Goal: Task Accomplishment & Management: Manage account settings

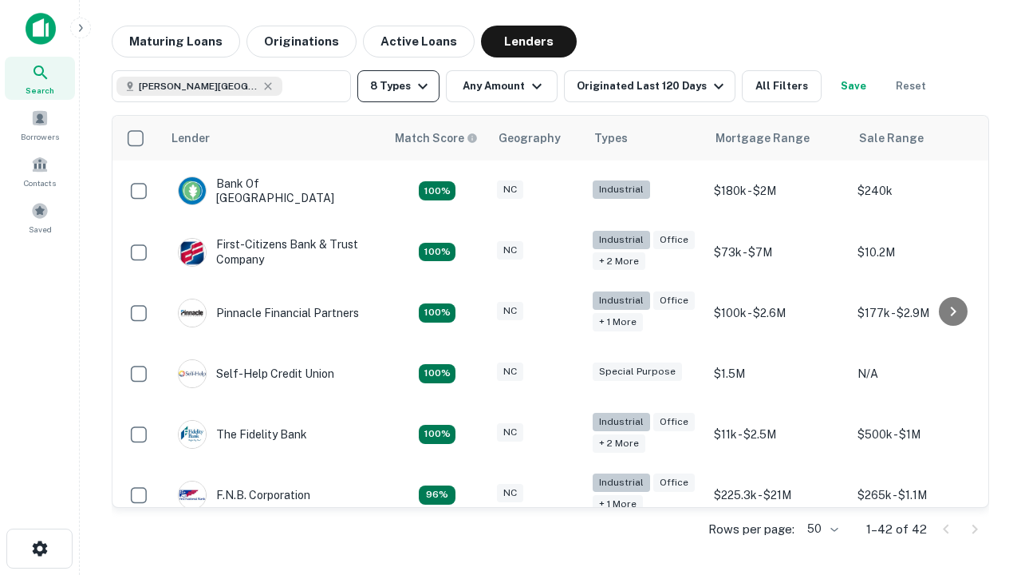
click at [398, 86] on button "8 Types" at bounding box center [399, 86] width 82 height 32
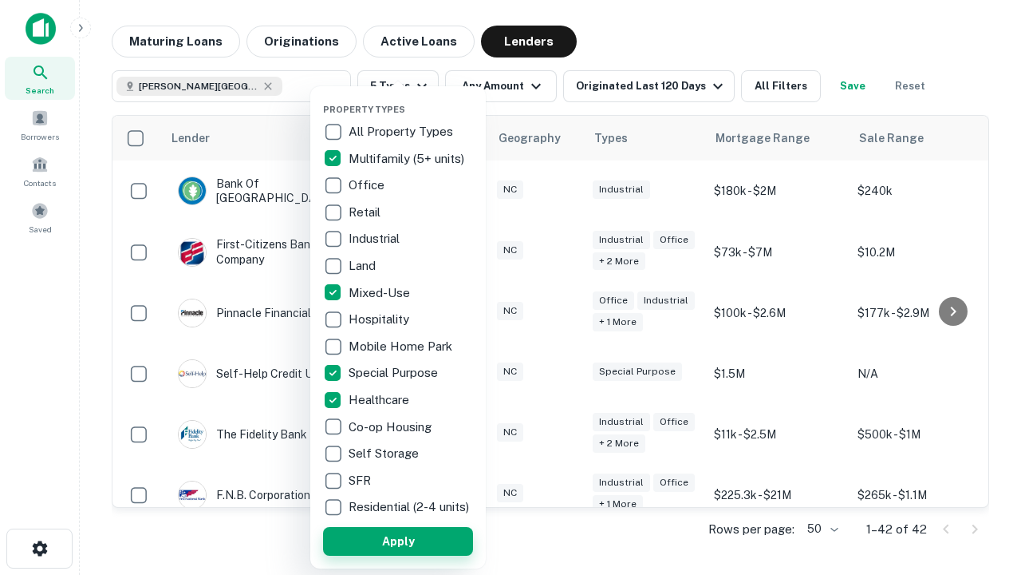
click at [398, 540] on button "Apply" at bounding box center [398, 541] width 150 height 29
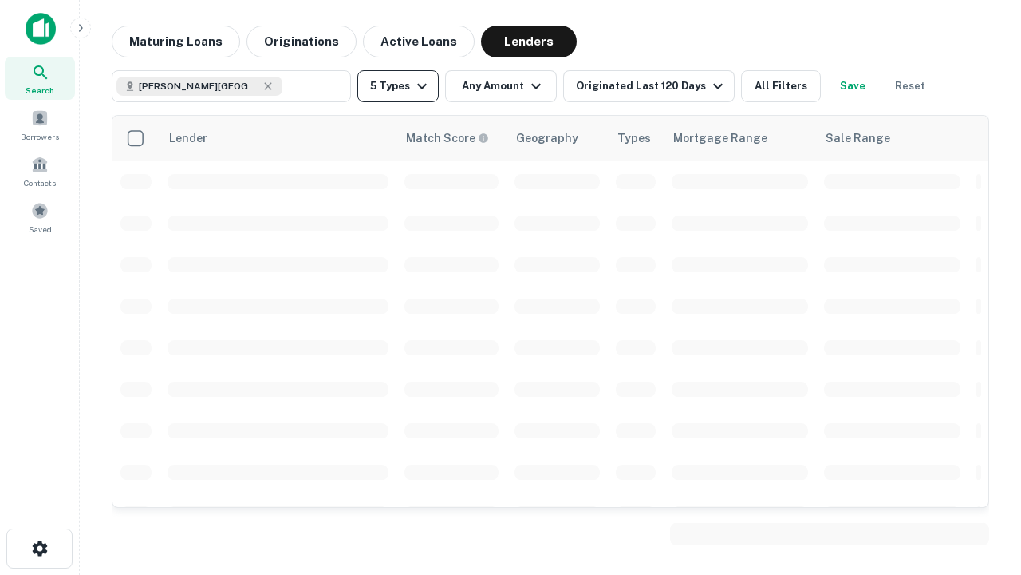
click at [398, 86] on button "5 Types" at bounding box center [398, 86] width 81 height 32
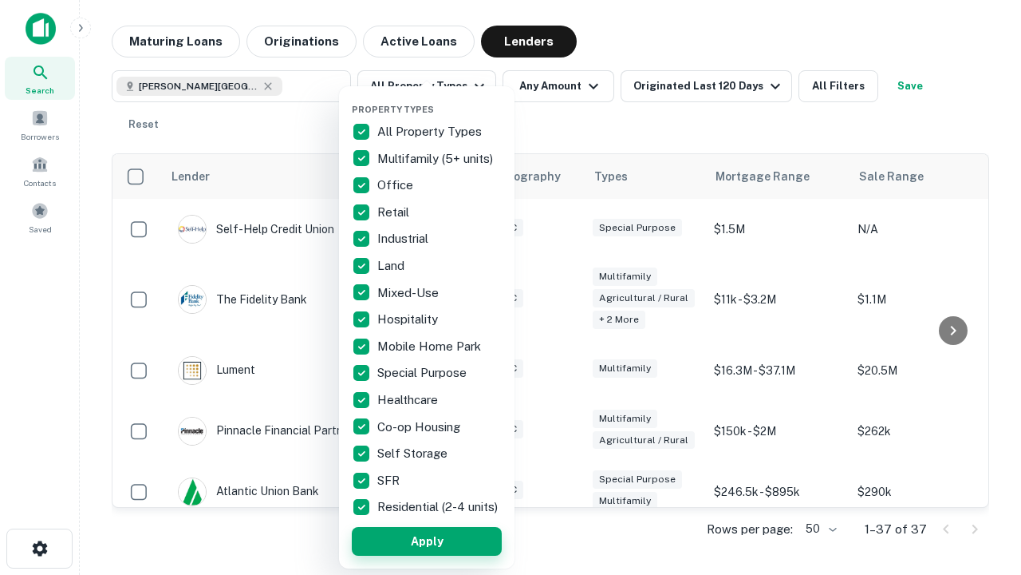
click at [427, 540] on button "Apply" at bounding box center [427, 541] width 150 height 29
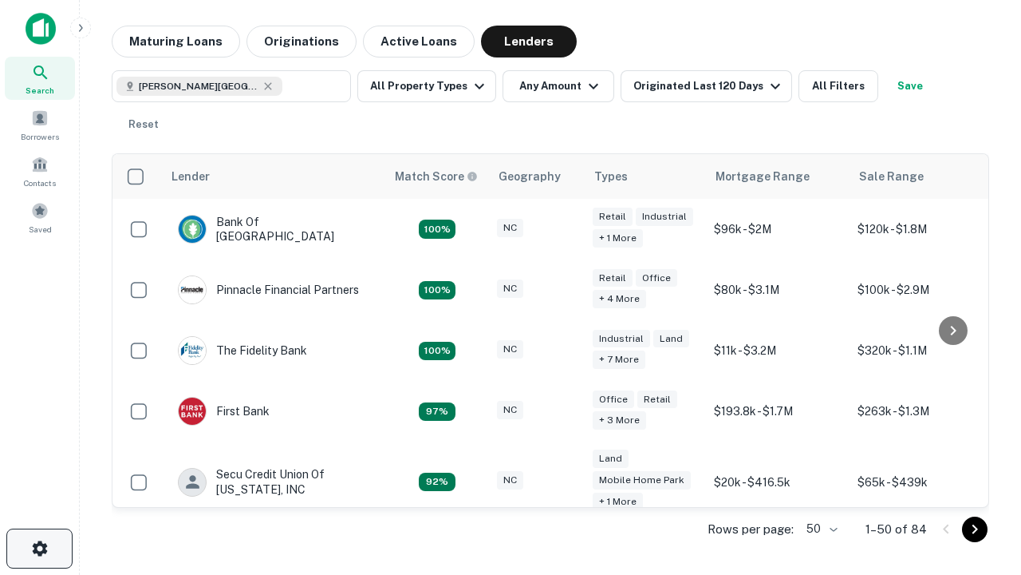
click at [39, 548] on icon "button" at bounding box center [39, 548] width 19 height 19
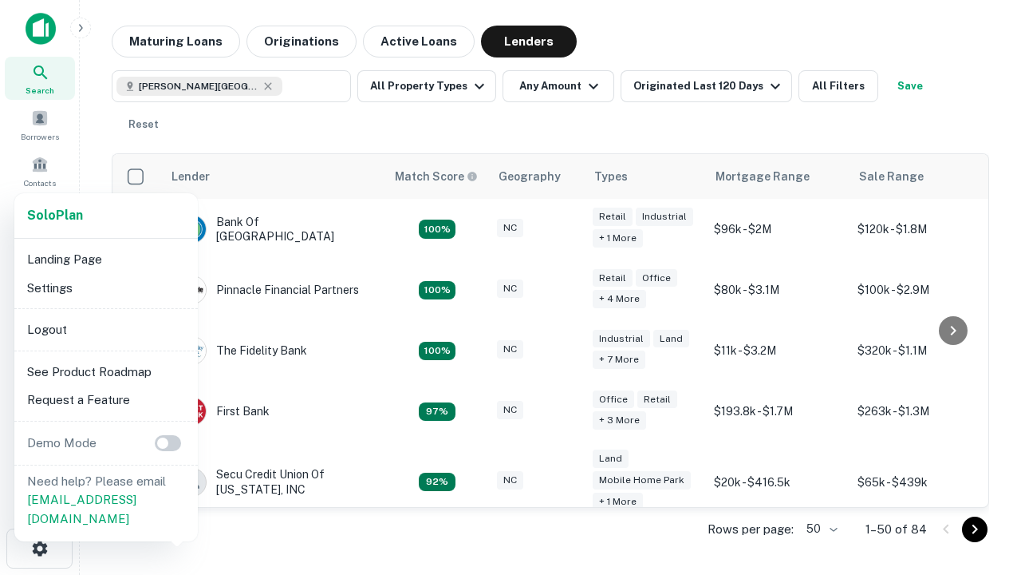
click at [105, 329] on li "Logout" at bounding box center [106, 329] width 171 height 29
